Goal: Complete application form

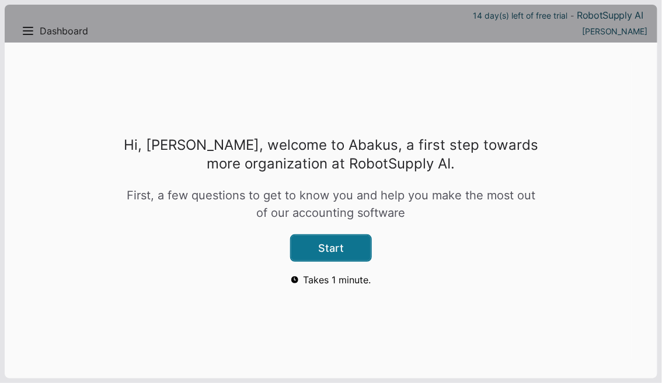
click at [328, 252] on button "Start" at bounding box center [330, 248] width 79 height 25
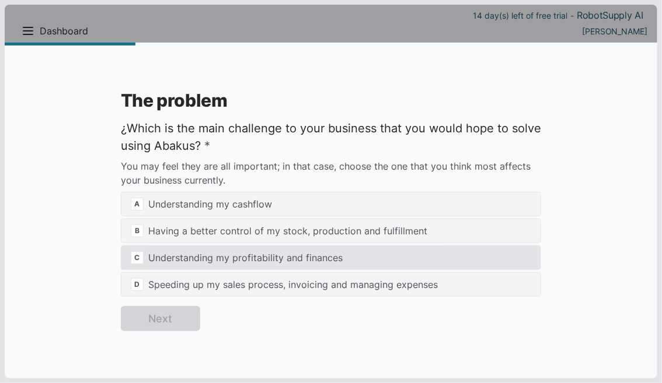
click at [140, 258] on span "C" at bounding box center [137, 257] width 13 height 13
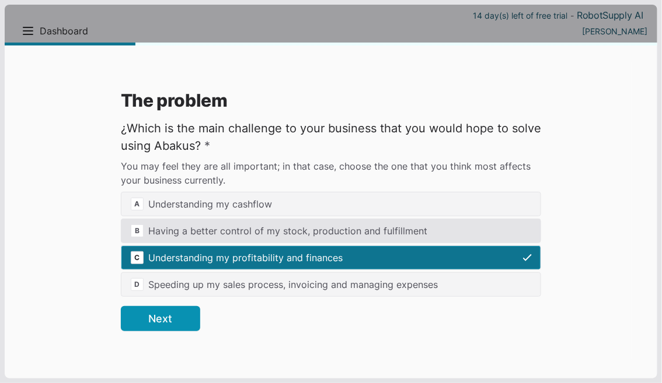
click at [141, 233] on span "B" at bounding box center [137, 231] width 13 height 13
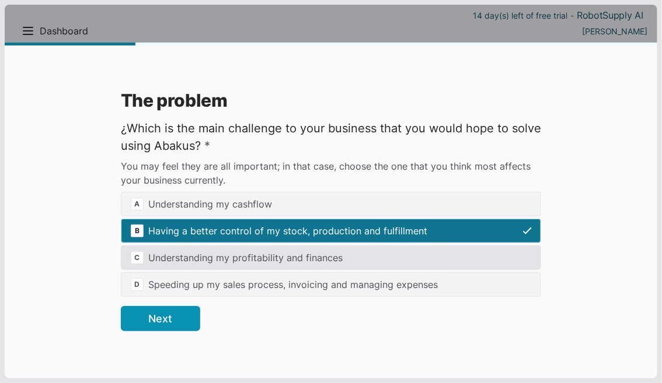
click at [141, 254] on span "C" at bounding box center [137, 257] width 13 height 13
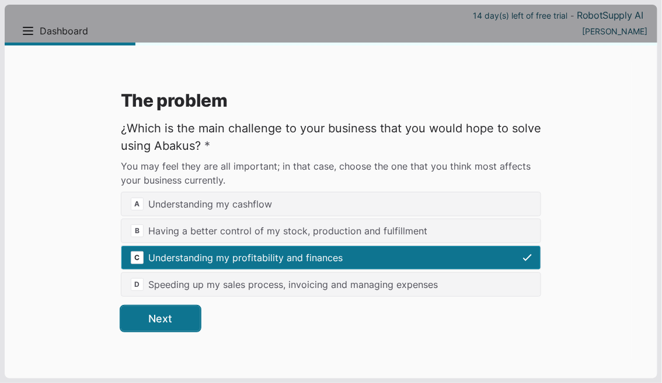
click at [150, 320] on button "Next" at bounding box center [160, 318] width 79 height 25
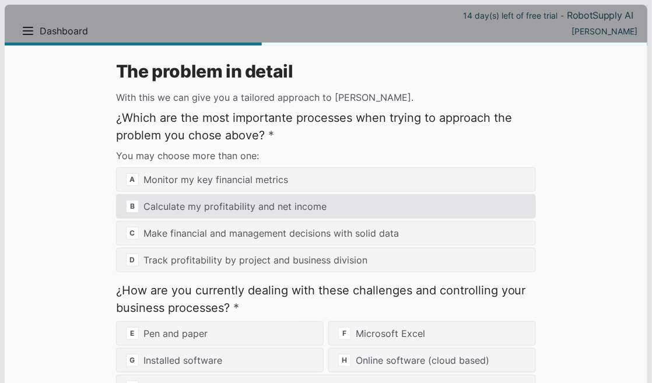
click at [138, 207] on span "B" at bounding box center [132, 206] width 13 height 13
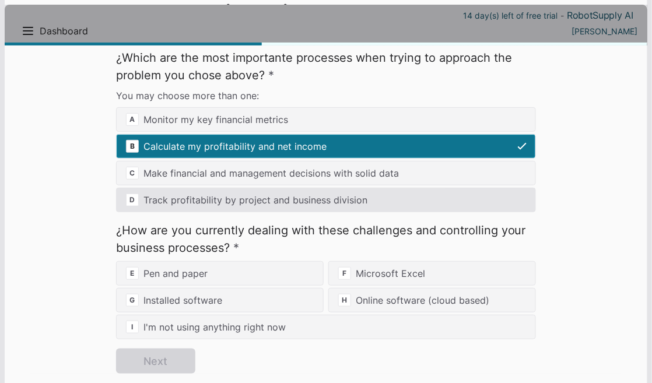
scroll to position [62, 0]
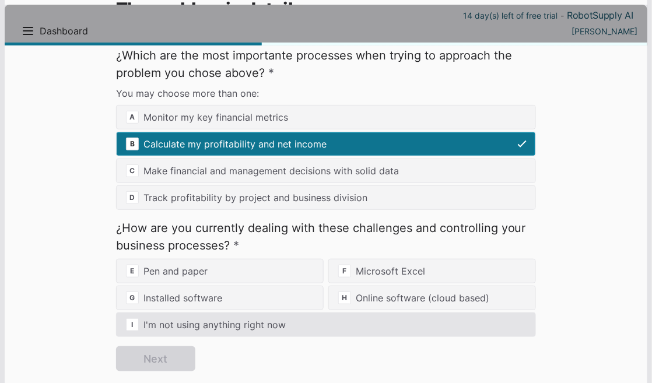
click at [237, 328] on div "I I'm not using anything right now" at bounding box center [326, 325] width 420 height 25
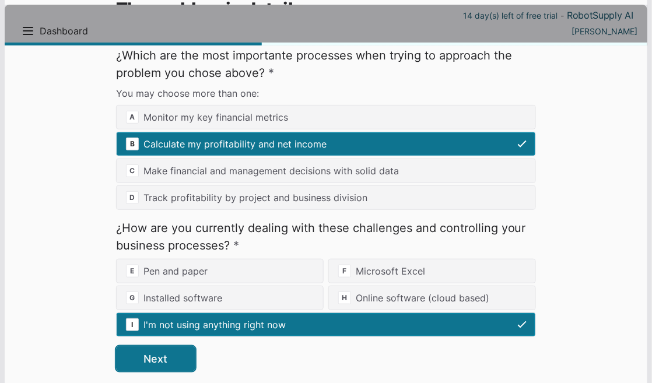
click at [145, 363] on button "Next" at bounding box center [155, 359] width 79 height 25
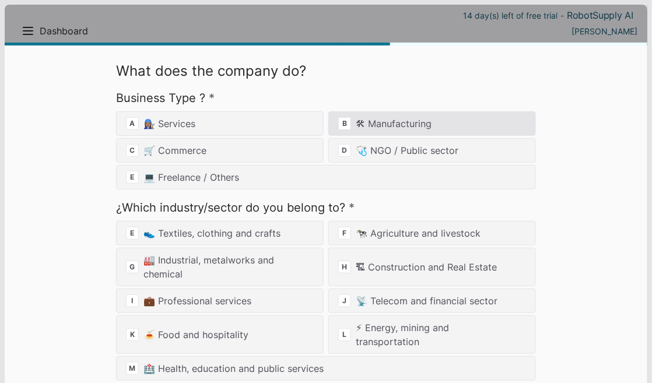
click at [404, 125] on div "B 🛠 Manufacturing" at bounding box center [432, 123] width 208 height 25
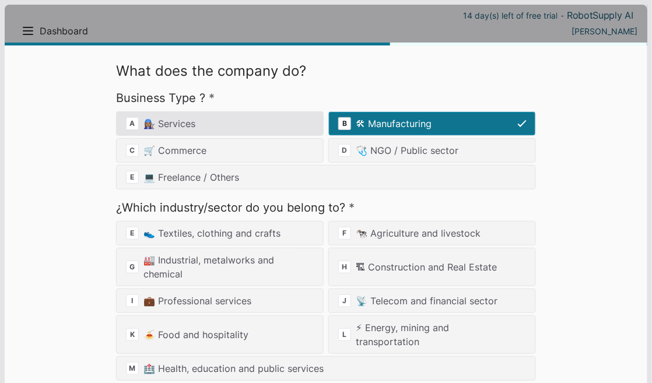
click at [218, 127] on div "A 👩🏽‍🔧 Services" at bounding box center [220, 123] width 208 height 25
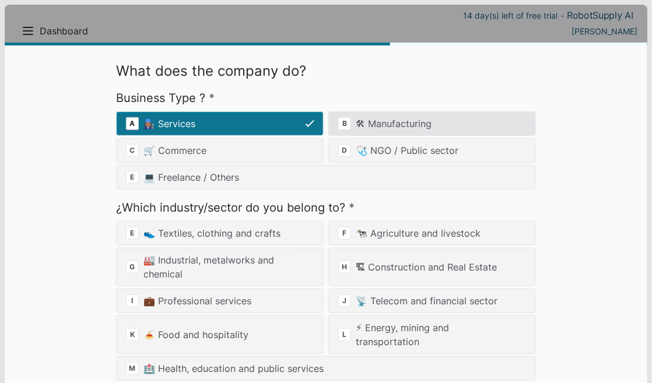
click at [362, 121] on div "B 🛠 Manufacturing" at bounding box center [432, 123] width 208 height 25
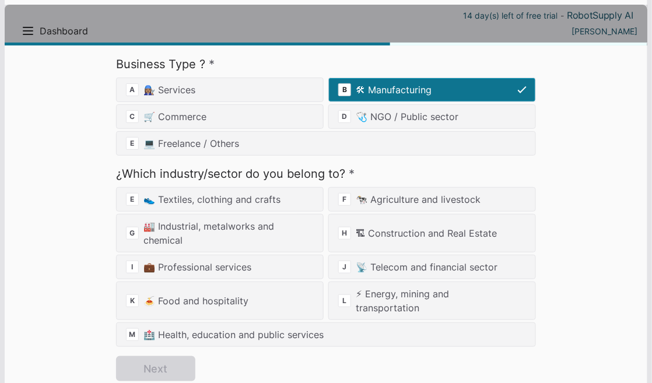
scroll to position [35, 0]
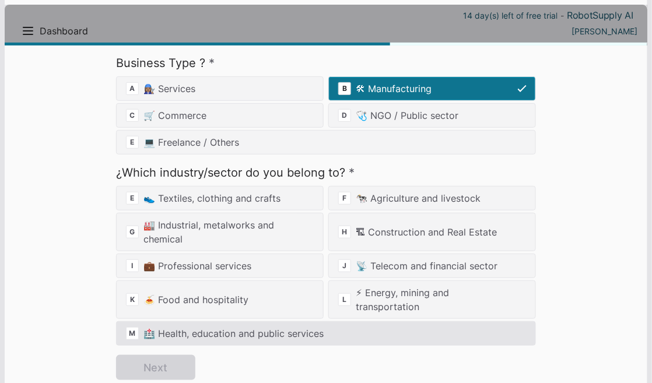
click at [235, 333] on div "M 🏥 Health, education and public services" at bounding box center [326, 333] width 420 height 25
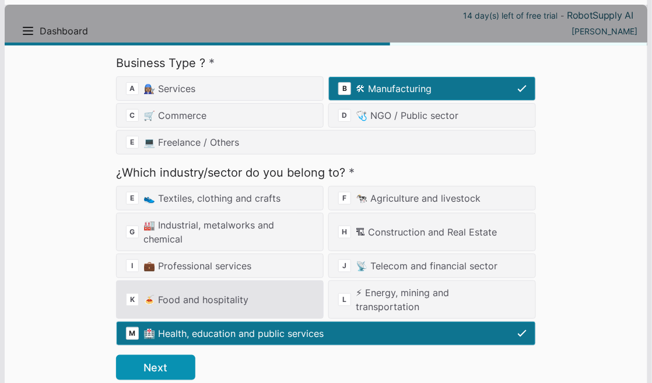
scroll to position [54, 0]
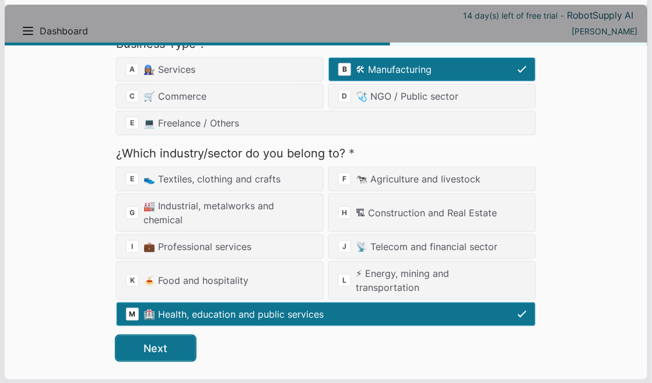
click at [170, 345] on button "Next" at bounding box center [155, 348] width 79 height 25
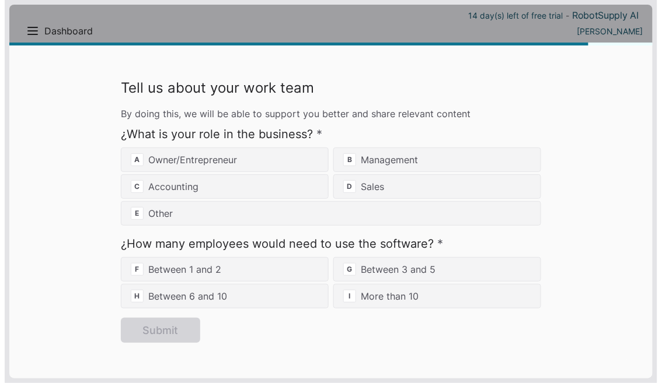
scroll to position [0, 0]
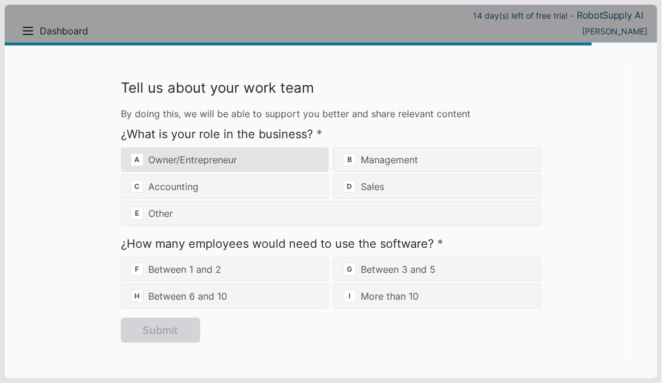
click at [139, 160] on span "A" at bounding box center [137, 159] width 13 height 13
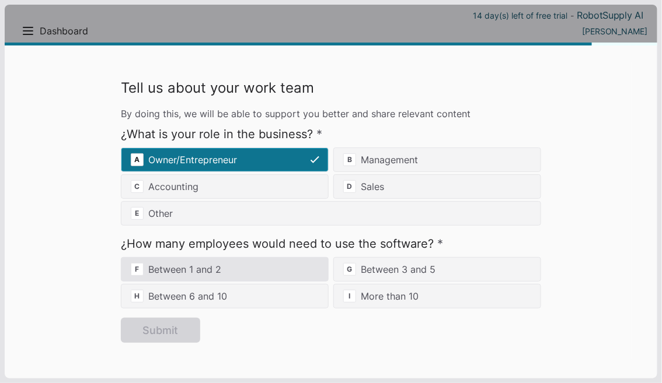
click at [149, 267] on div "F Between 1 and 2" at bounding box center [225, 269] width 208 height 25
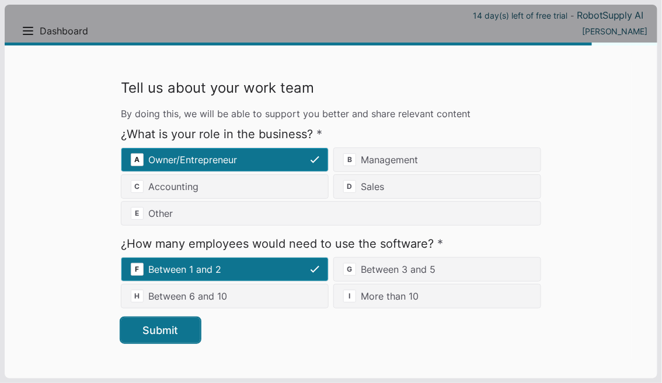
click at [163, 329] on button "Submit" at bounding box center [160, 330] width 79 height 25
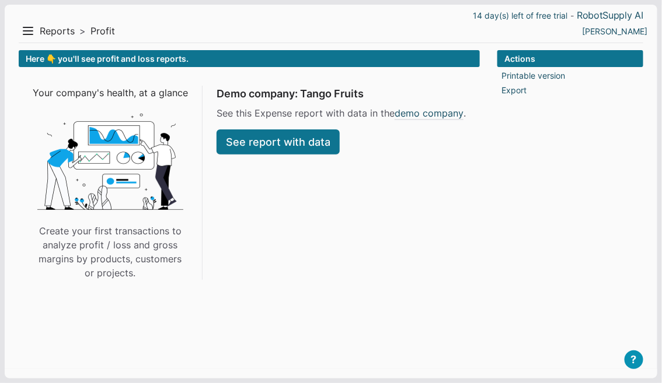
click at [268, 145] on link "See report with data" at bounding box center [277, 142] width 123 height 25
